Goal: Check status: Check status

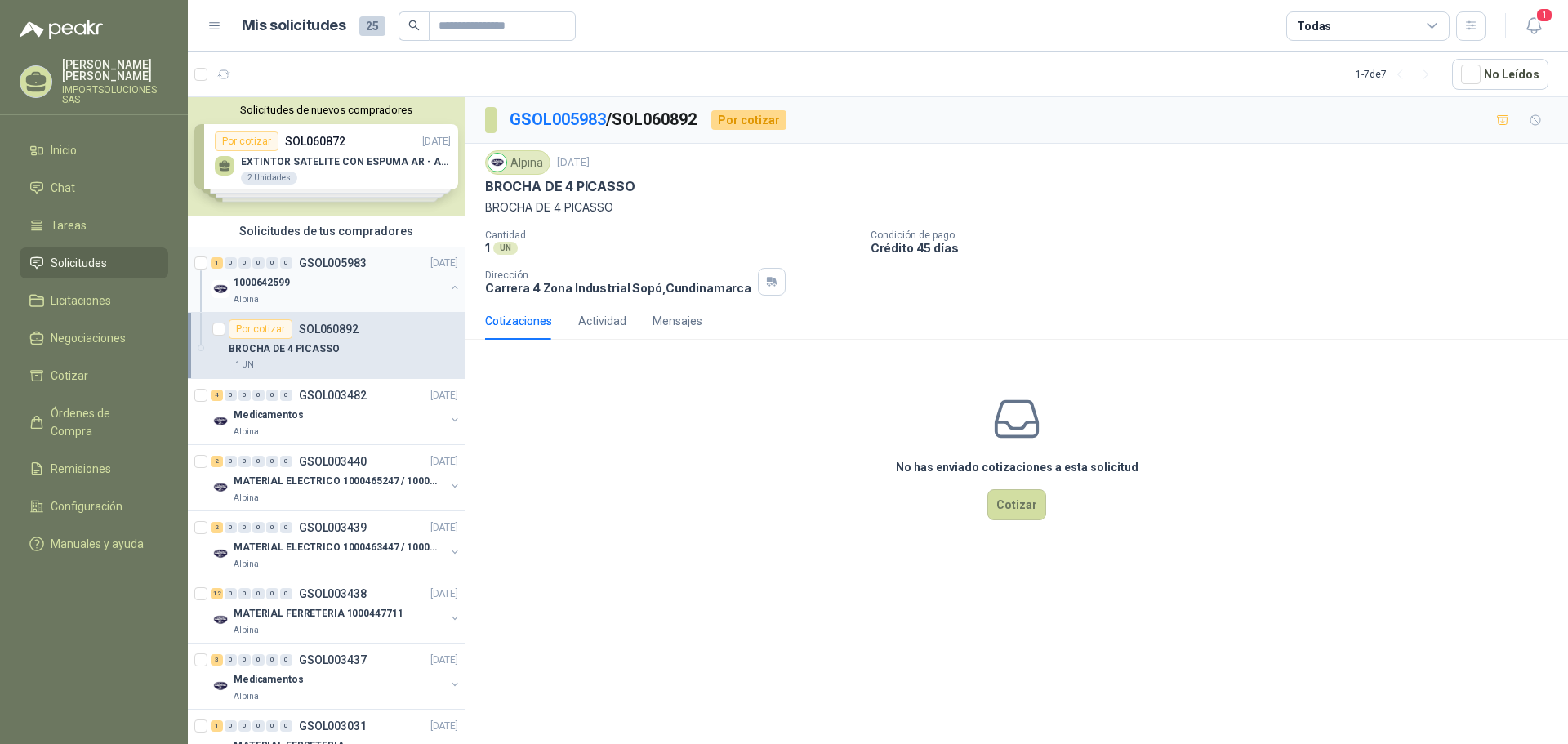
click at [291, 282] on div "1000642599" at bounding box center [339, 282] width 211 height 20
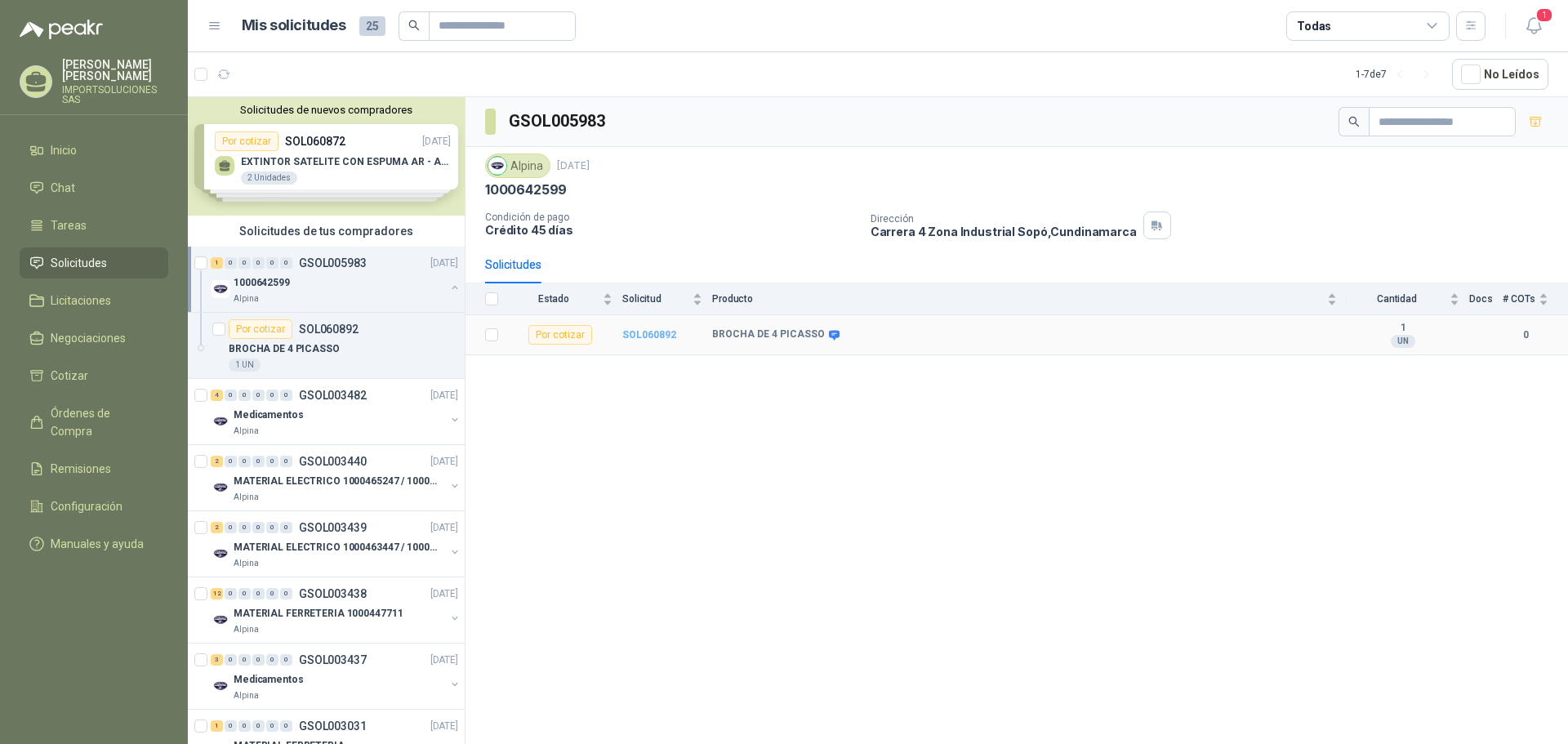
click at [647, 332] on b "SOL060892" at bounding box center [650, 335] width 54 height 11
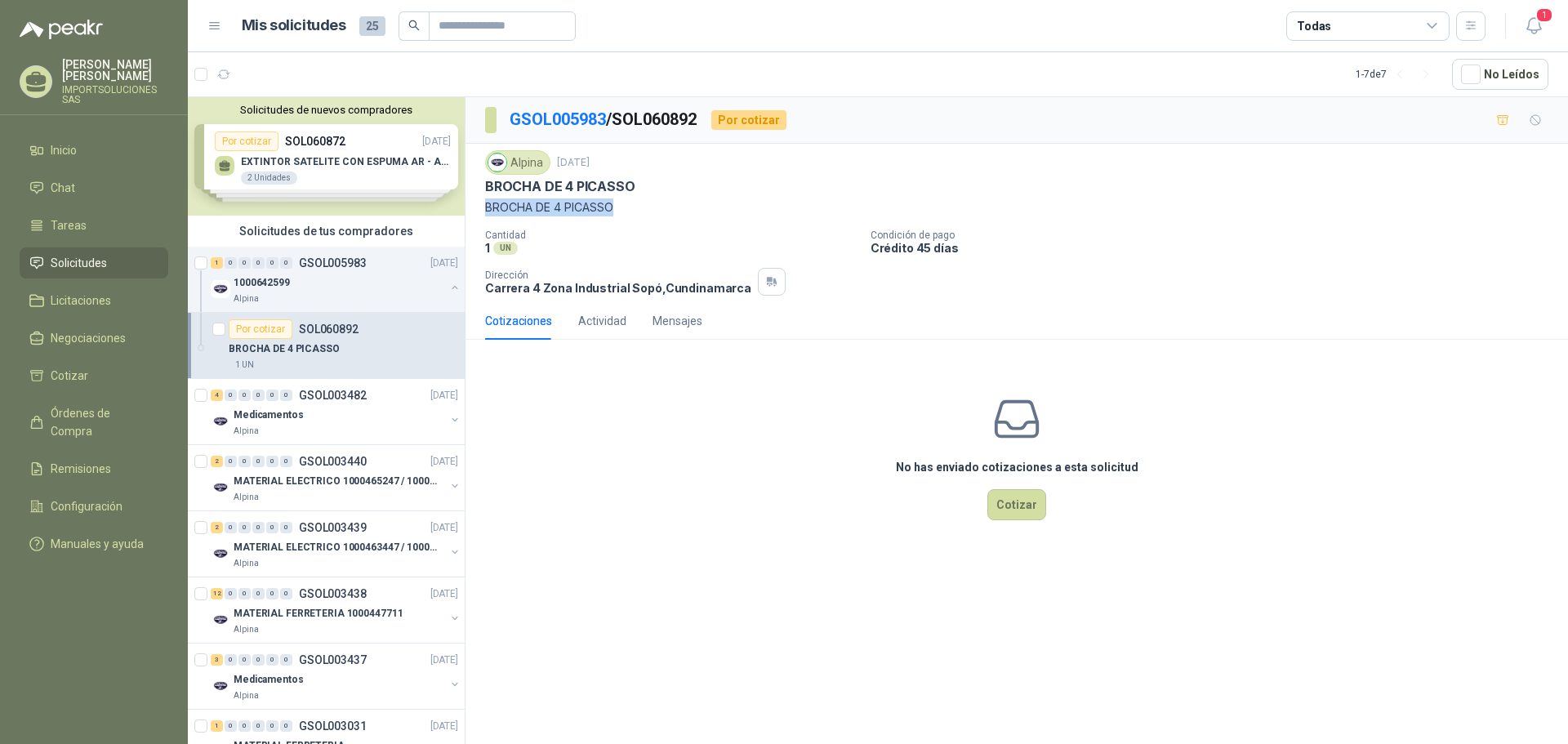
drag, startPoint x: 607, startPoint y: 206, endPoint x: 488, endPoint y: 203, distance: 119.0
click at [488, 203] on p "BROCHA DE 4 PICASSO" at bounding box center [1016, 207] width 1063 height 18
